Goal: Information Seeking & Learning: Learn about a topic

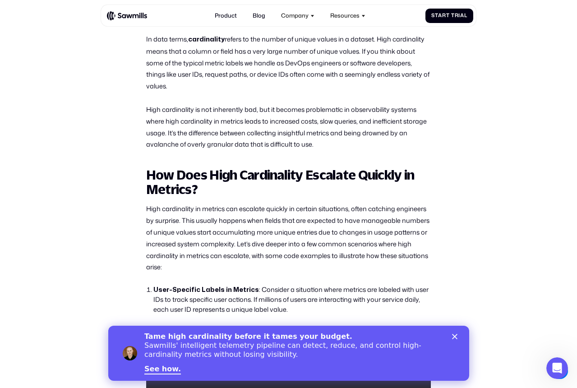
scroll to position [501, 0]
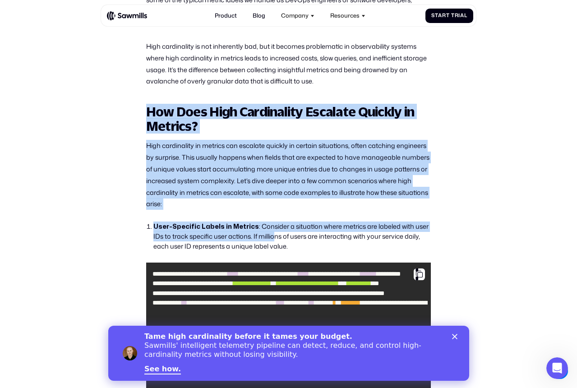
drag, startPoint x: 134, startPoint y: 105, endPoint x: 274, endPoint y: 240, distance: 194.2
click at [274, 240] on li "User-Specific Labels in Metrics : Consider a situation where metrics are labele…" at bounding box center [292, 236] width 278 height 30
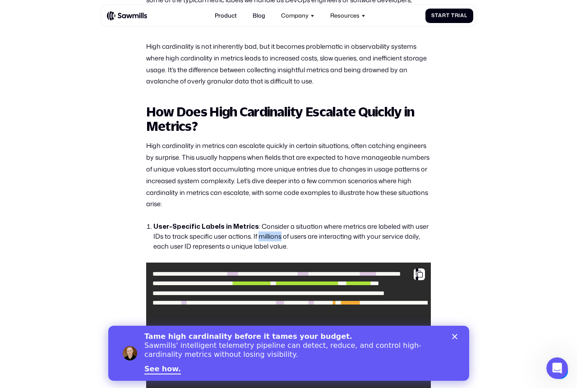
click at [274, 240] on li "User-Specific Labels in Metrics : Consider a situation where metrics are labele…" at bounding box center [292, 236] width 278 height 30
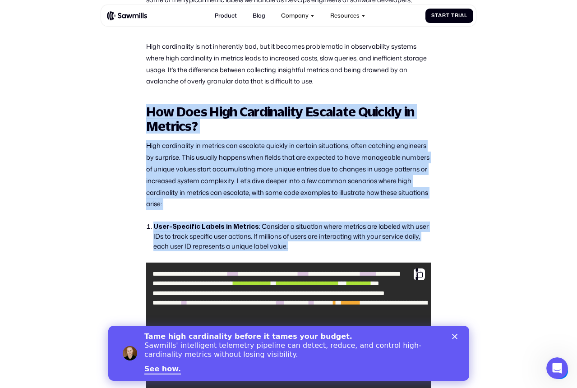
drag, startPoint x: 274, startPoint y: 240, endPoint x: 228, endPoint y: 104, distance: 143.8
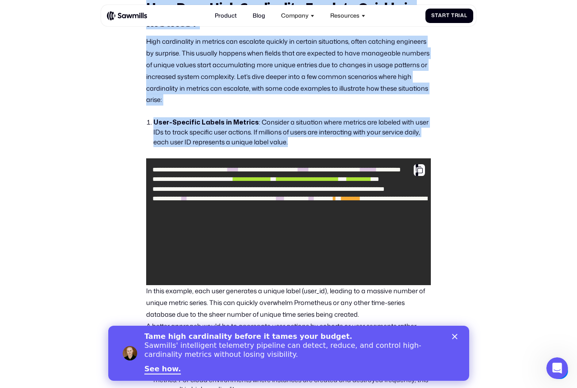
scroll to position [652, 0]
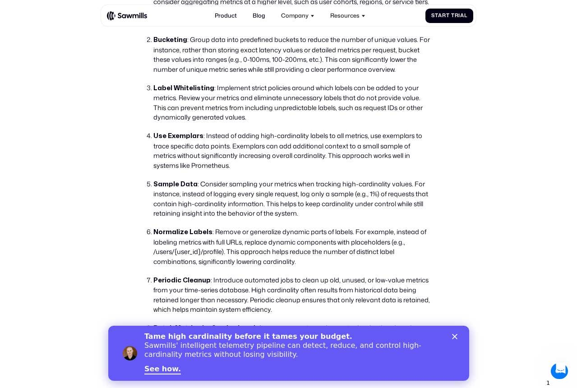
scroll to position [2326, 0]
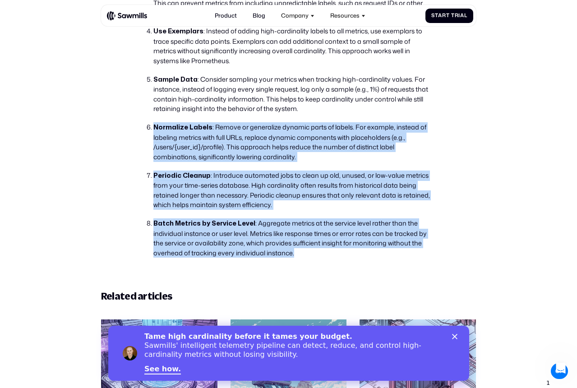
drag, startPoint x: 168, startPoint y: 119, endPoint x: 321, endPoint y: 254, distance: 203.7
click at [321, 254] on ol "Aggregate Labels : Instead of using highly unique labels (e.g., user IDs or ins…" at bounding box center [288, 70] width 285 height 376
click at [321, 254] on li "Batch Metrics by Service Level : Aggregate metrics at the service level rather …" at bounding box center [292, 237] width 278 height 39
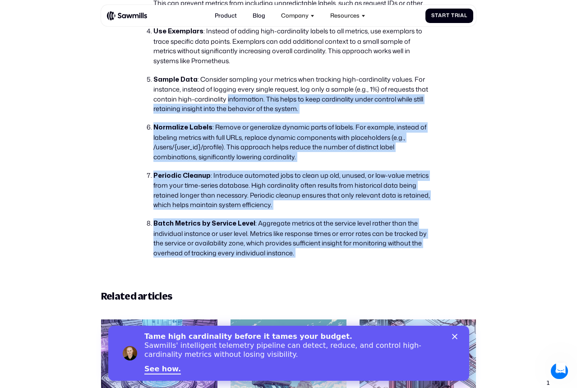
drag, startPoint x: 321, startPoint y: 254, endPoint x: 259, endPoint y: 101, distance: 165.2
click at [259, 101] on ol "Aggregate Labels : Instead of using highly unique labels (e.g., user IDs or ins…" at bounding box center [288, 70] width 285 height 376
click at [259, 101] on li "Sample Data : Consider sampling your metrics when tracking high-cardinality val…" at bounding box center [292, 93] width 278 height 39
